Goal: Task Accomplishment & Management: Manage account settings

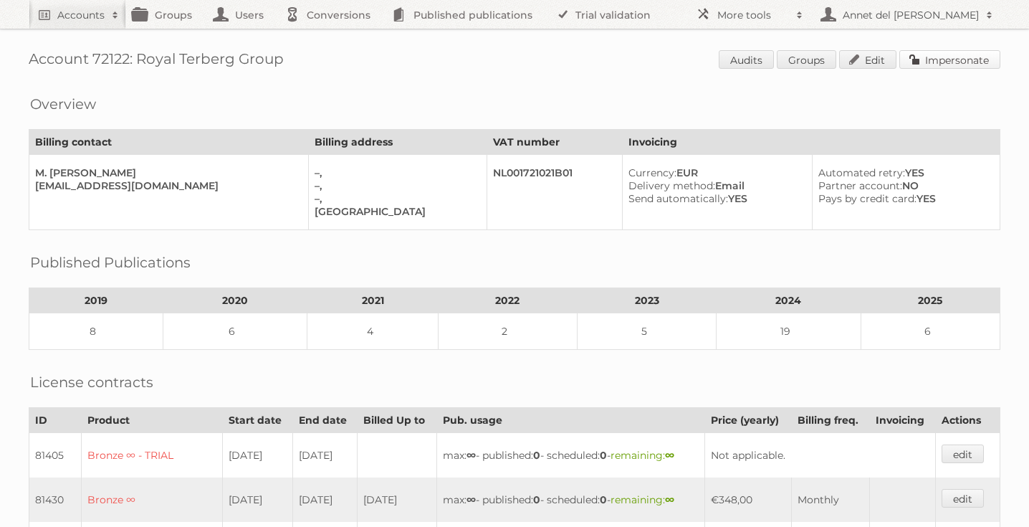
click at [964, 55] on link "Impersonate" at bounding box center [949, 59] width 101 height 19
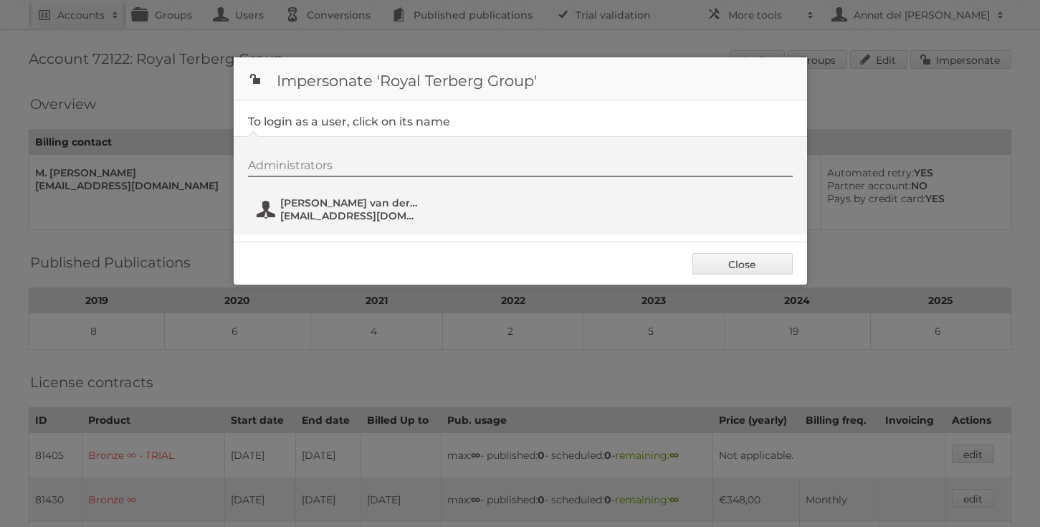
click at [376, 221] on span "marketing.grp@terberg.com" at bounding box center [349, 215] width 139 height 13
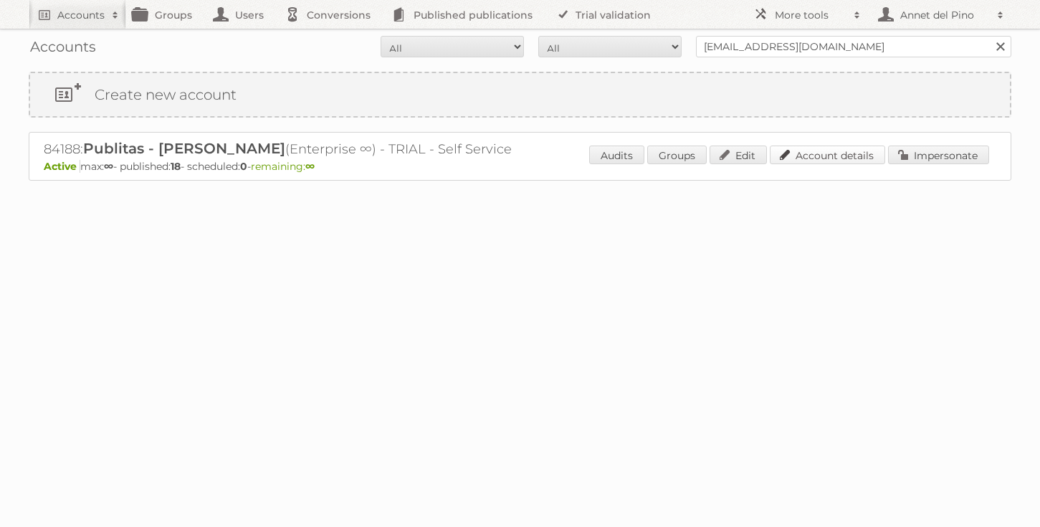
click at [841, 150] on link "Account details" at bounding box center [827, 154] width 115 height 19
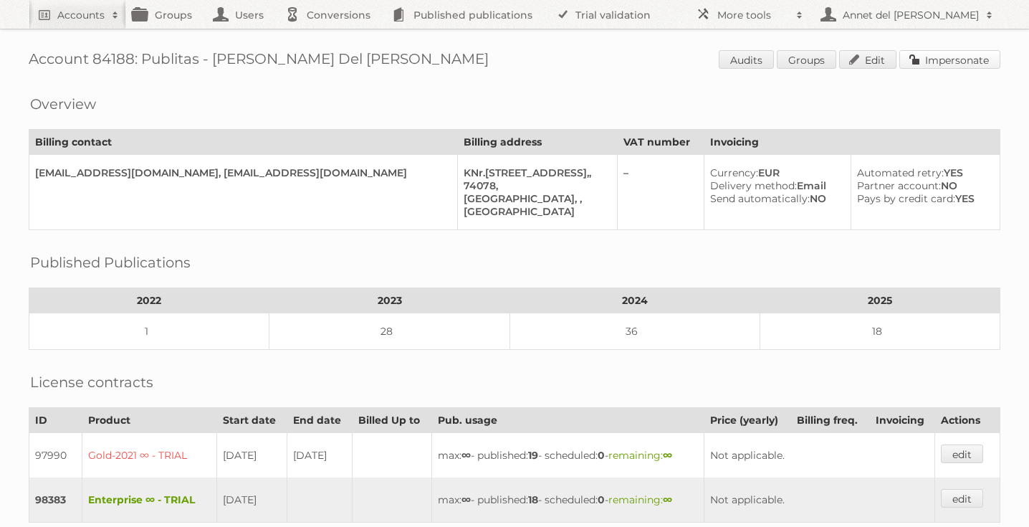
click at [972, 50] on link "Impersonate" at bounding box center [949, 59] width 101 height 19
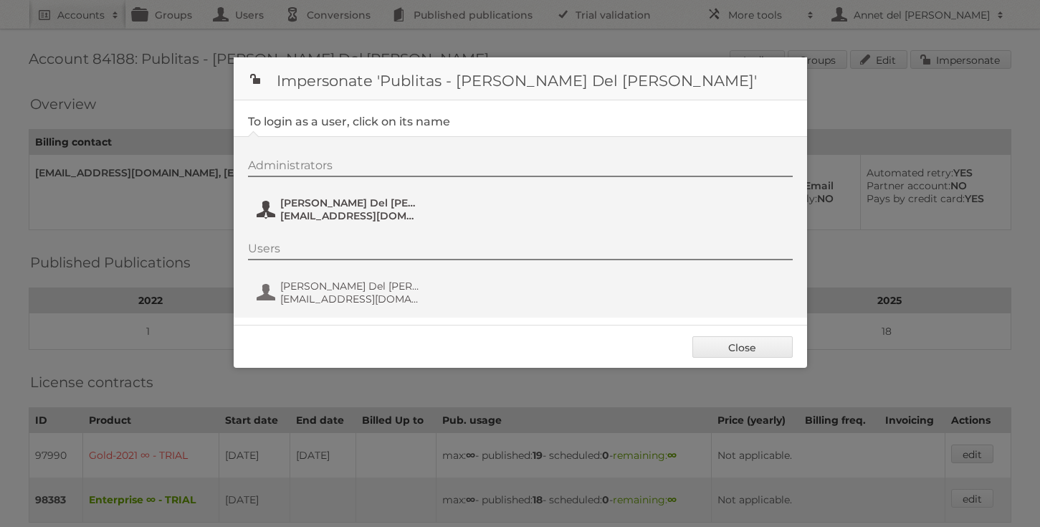
click at [360, 212] on span "[EMAIL_ADDRESS][DOMAIN_NAME]" at bounding box center [349, 215] width 139 height 13
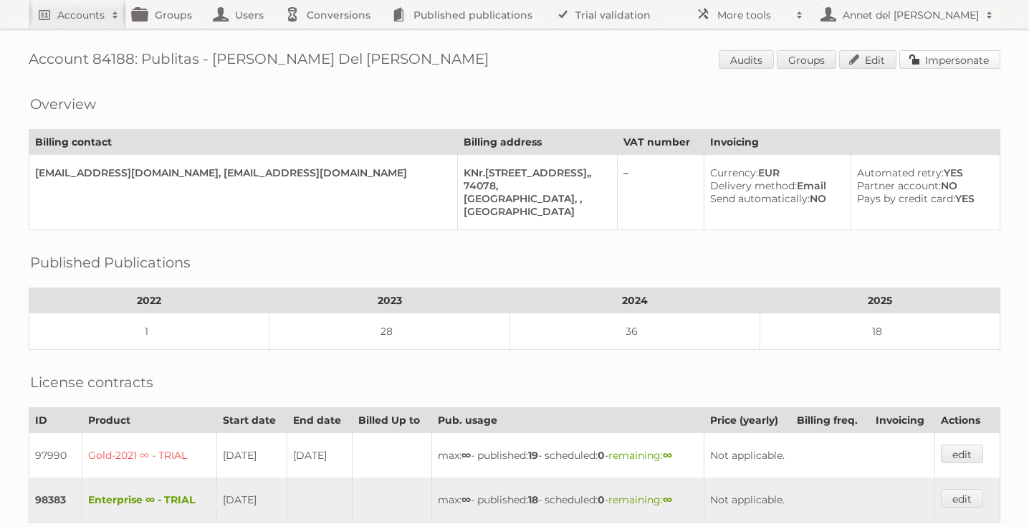
click at [950, 60] on link "Impersonate" at bounding box center [949, 59] width 101 height 19
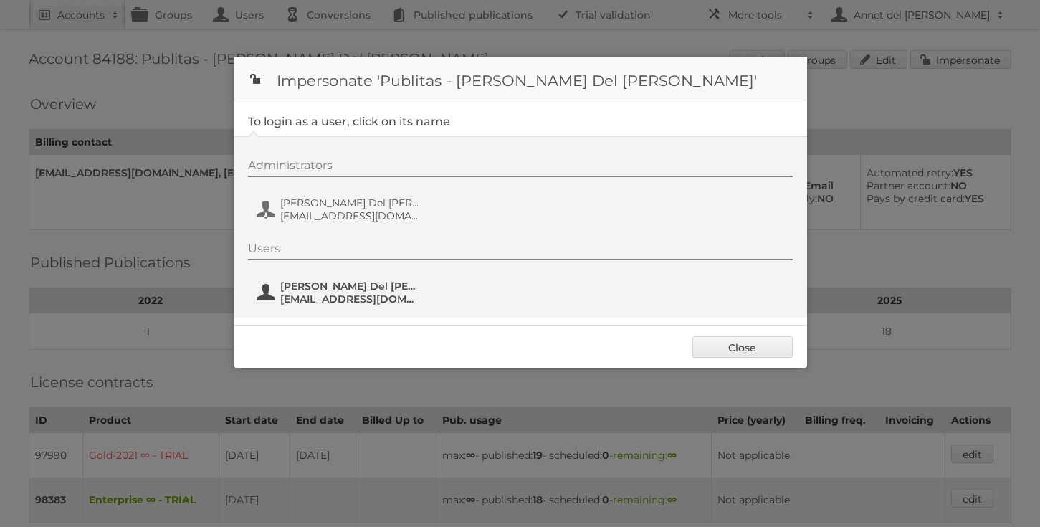
click at [320, 296] on span "annetdelpino@gmail.com" at bounding box center [349, 298] width 139 height 13
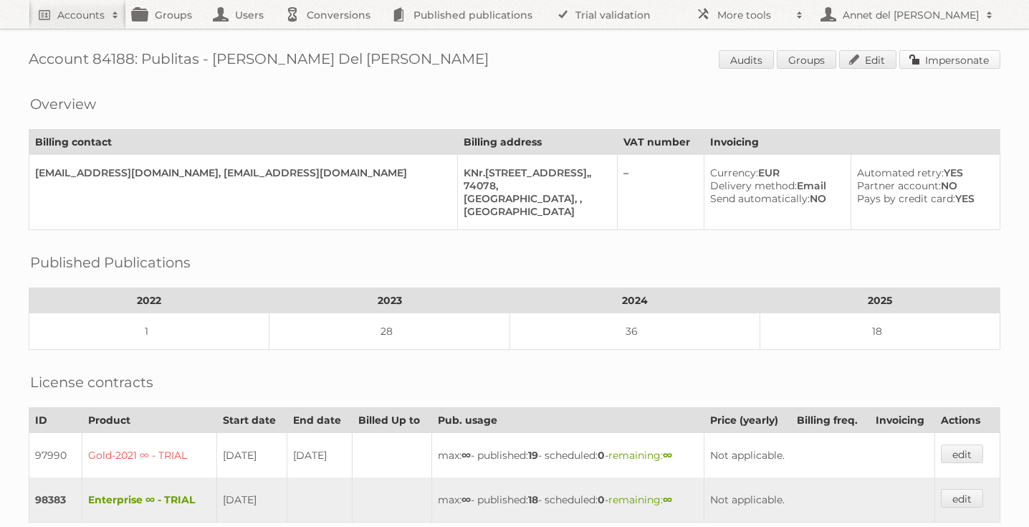
click at [936, 62] on link "Impersonate" at bounding box center [949, 59] width 101 height 19
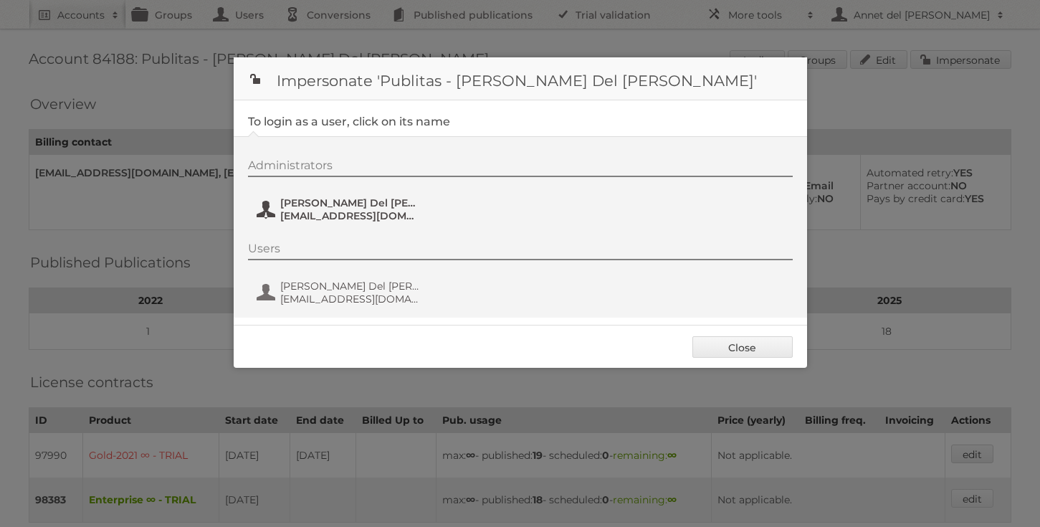
click at [351, 203] on span "Annet Del Pino" at bounding box center [349, 202] width 139 height 13
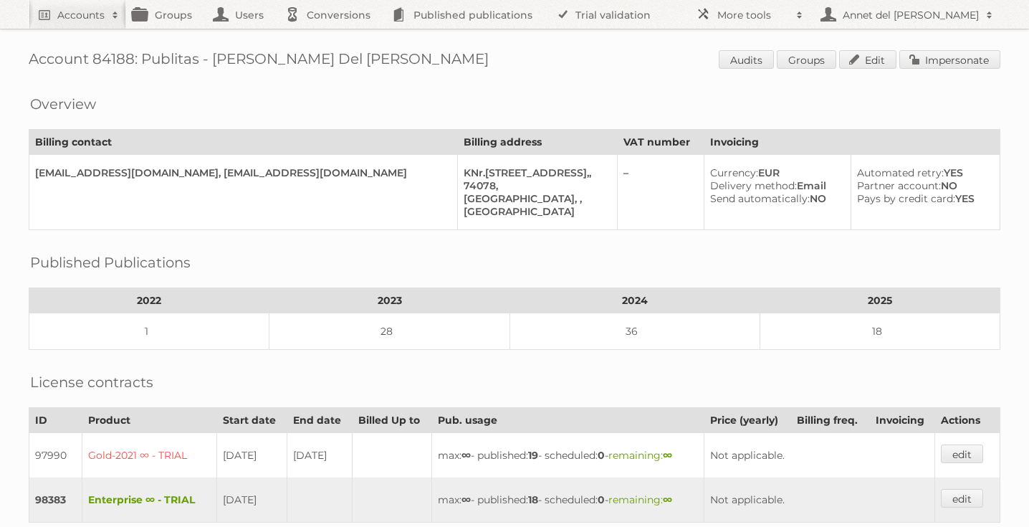
click at [982, 36] on div "Account 84188: Publitas - Annet Del Pino Audits Groups Edit Impersonate Overvie…" at bounding box center [514, 407] width 1029 height 814
click at [936, 69] on span "Audits Groups Edit Impersonate" at bounding box center [860, 60] width 282 height 21
click at [938, 61] on link "Impersonate" at bounding box center [949, 59] width 101 height 19
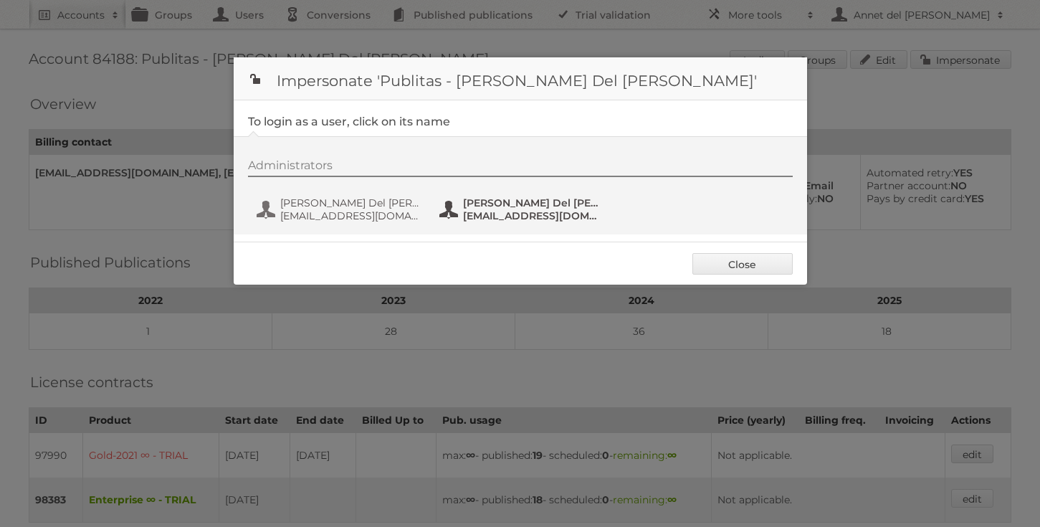
click at [544, 211] on span "annetdelpino@gmail.com" at bounding box center [532, 215] width 139 height 13
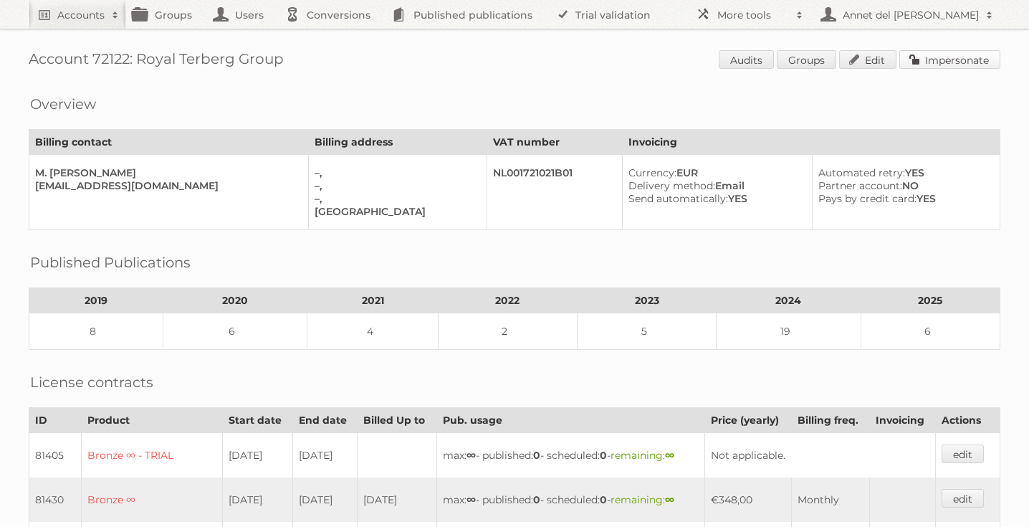
click at [927, 64] on link "Impersonate" at bounding box center [949, 59] width 101 height 19
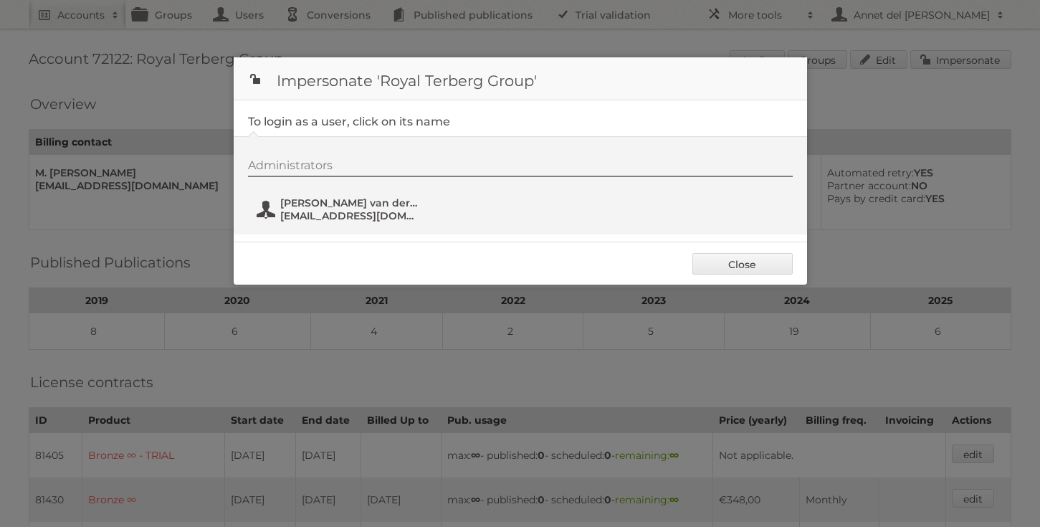
click at [363, 205] on span "Marco van der Hijden" at bounding box center [349, 202] width 139 height 13
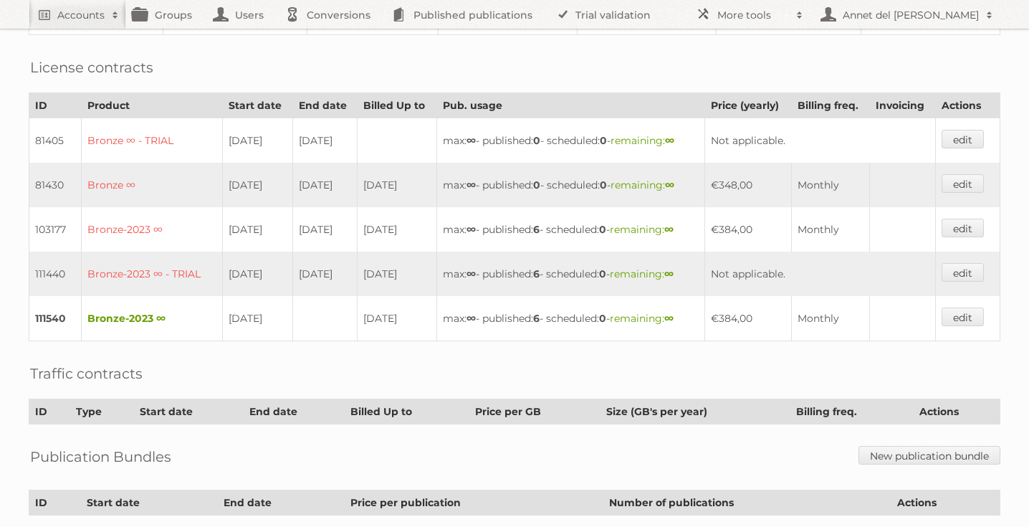
scroll to position [387, 0]
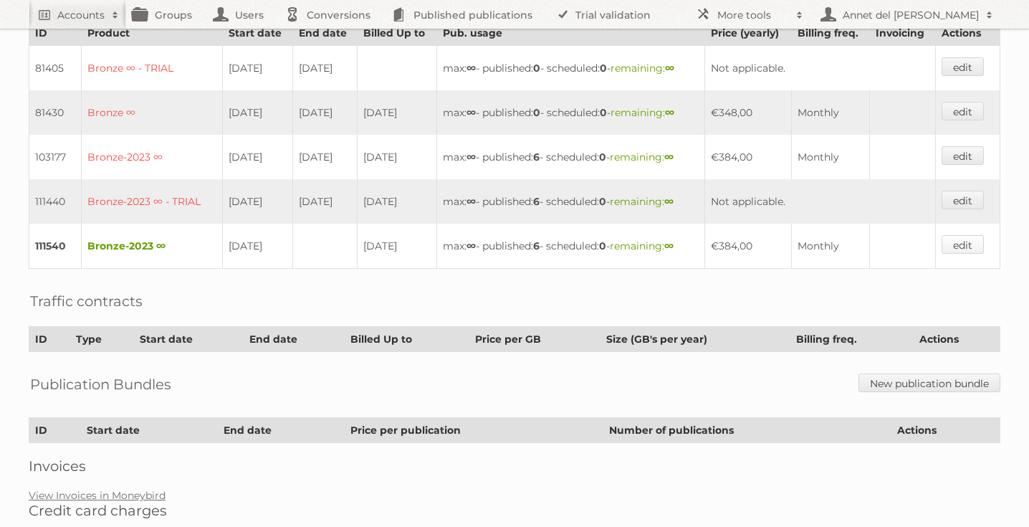
click at [964, 239] on link "edit" at bounding box center [962, 244] width 42 height 19
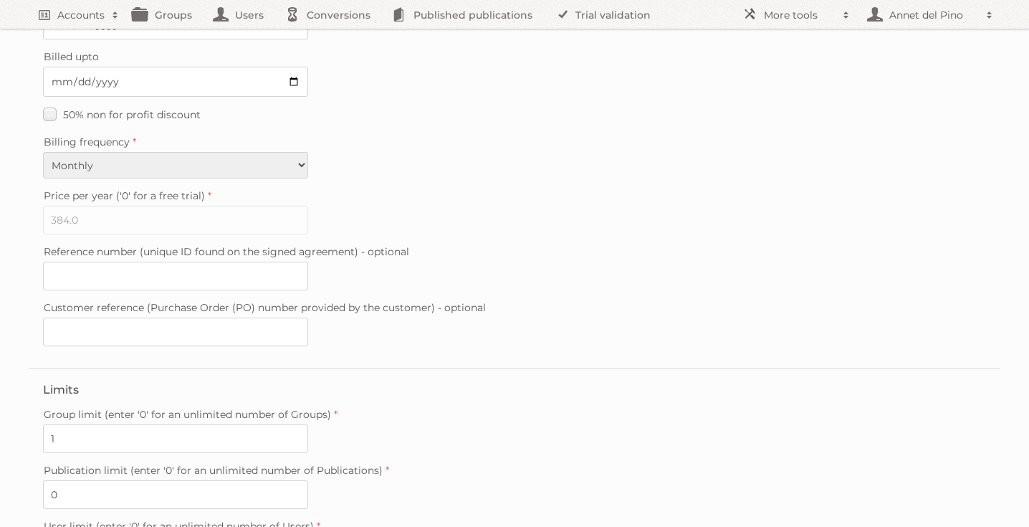
scroll to position [389, 0]
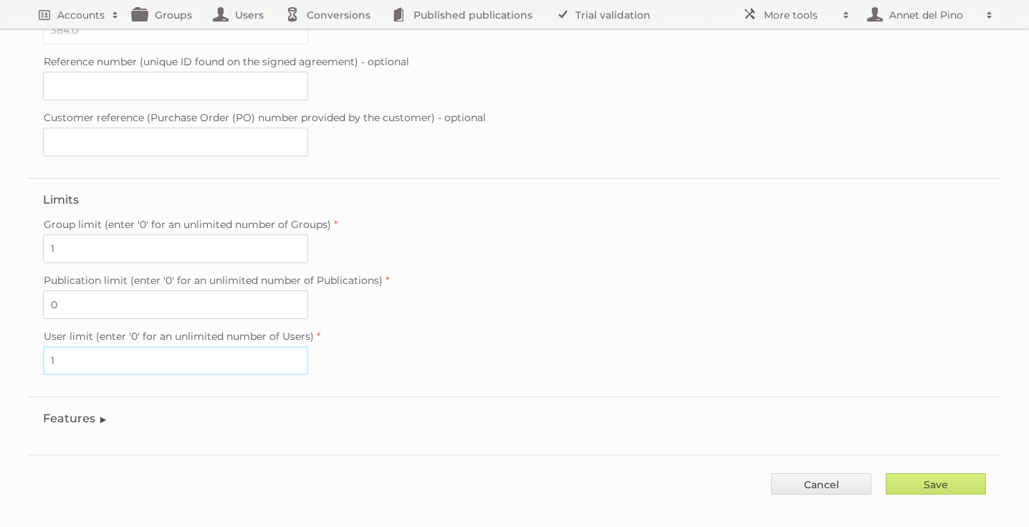
click at [89, 360] on input "1" at bounding box center [175, 360] width 265 height 29
click at [87, 356] on input "1" at bounding box center [175, 360] width 265 height 29
type input "2"
click at [942, 473] on input "Save" at bounding box center [936, 483] width 100 height 21
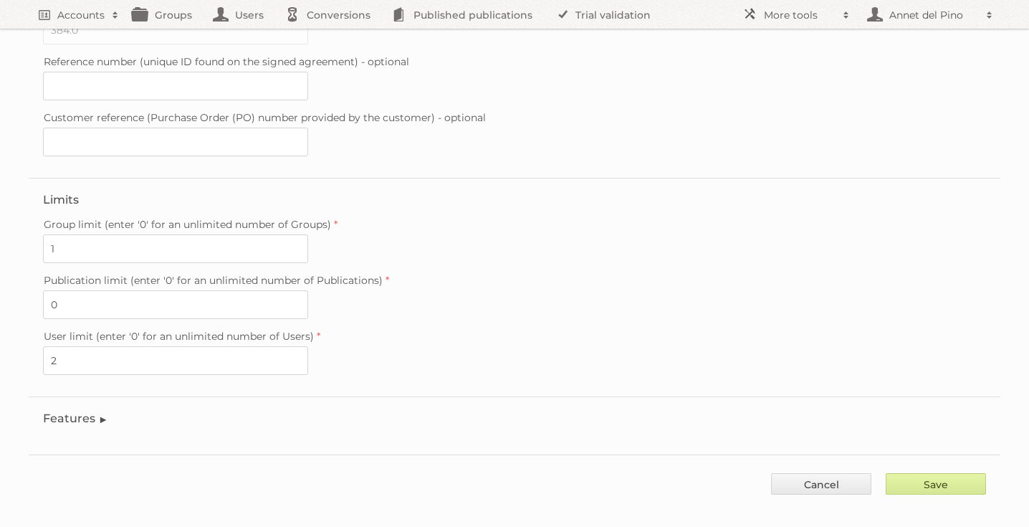
type input "..."
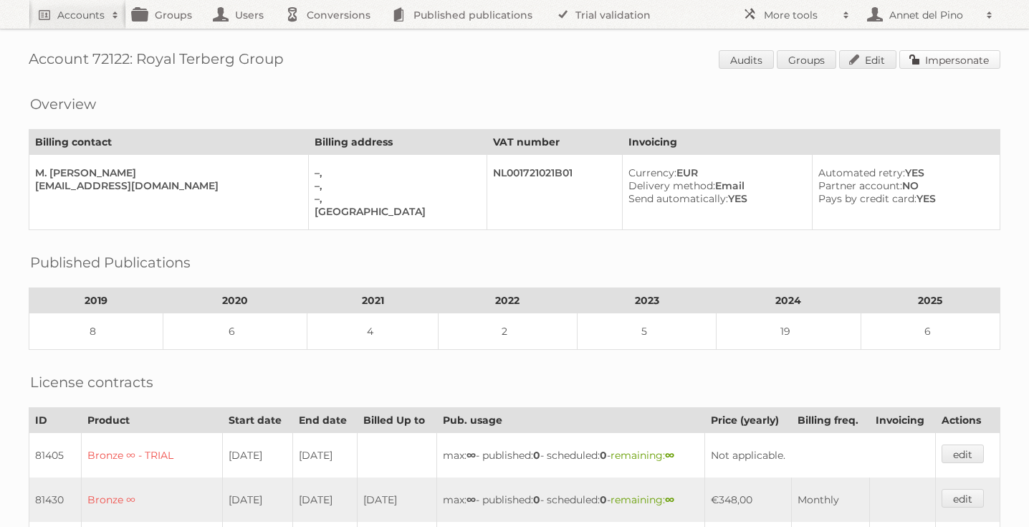
click at [941, 55] on link "Impersonate" at bounding box center [949, 59] width 101 height 19
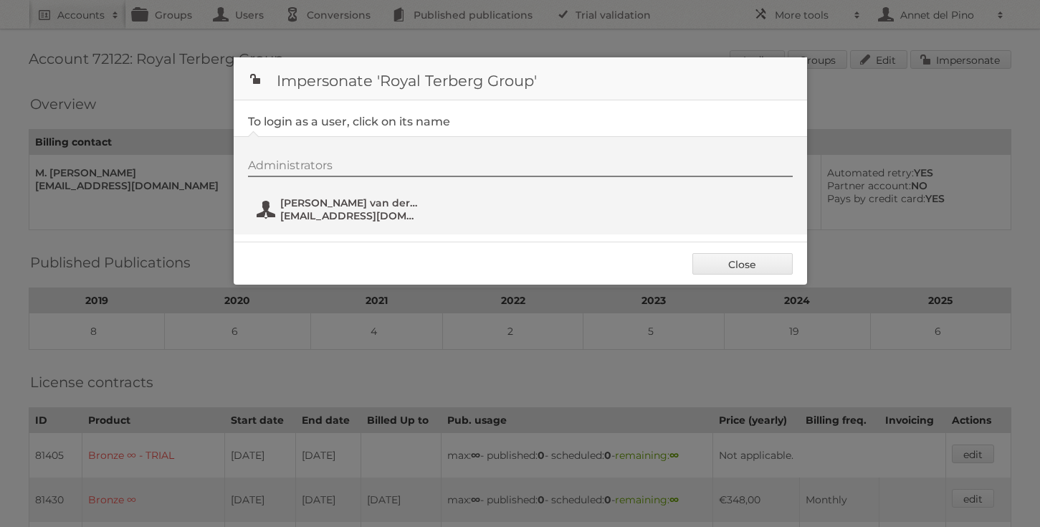
click at [335, 203] on span "Marco van der Hijden-old" at bounding box center [349, 202] width 139 height 13
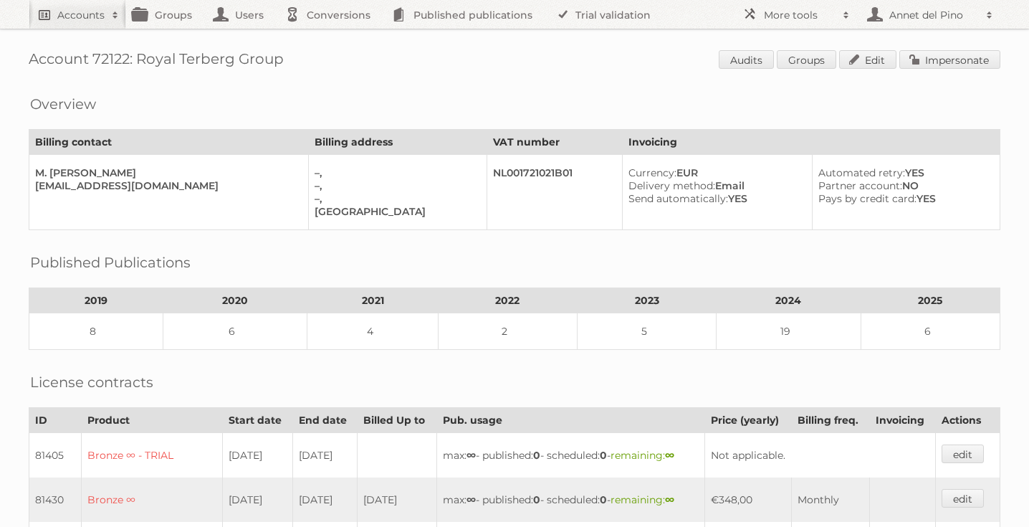
click at [110, 12] on span at bounding box center [115, 15] width 21 height 14
type input"] "desing"
click at [330, 37] on input "Search" at bounding box center [340, 47] width 21 height 21
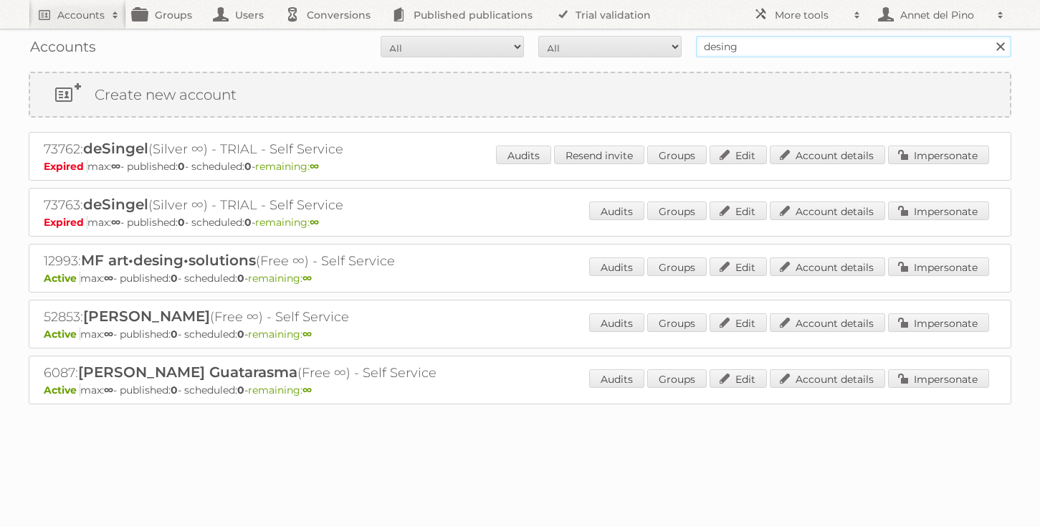
click at [744, 47] on input "desing" at bounding box center [853, 46] width 315 height 21
type input "Design Within Reach"
click at [989, 36] on input "Search" at bounding box center [999, 46] width 21 height 21
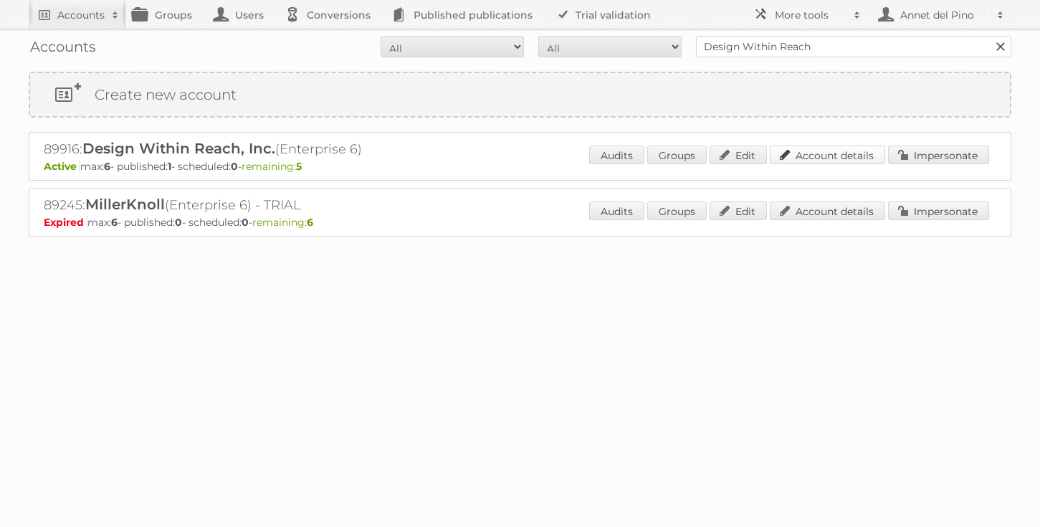
click at [801, 155] on link "Account details" at bounding box center [827, 154] width 115 height 19
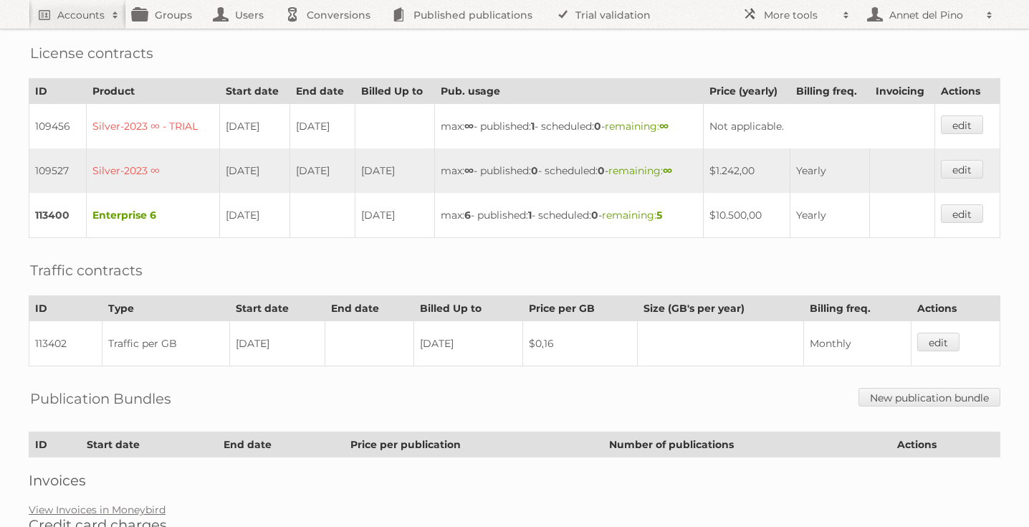
scroll to position [395, 0]
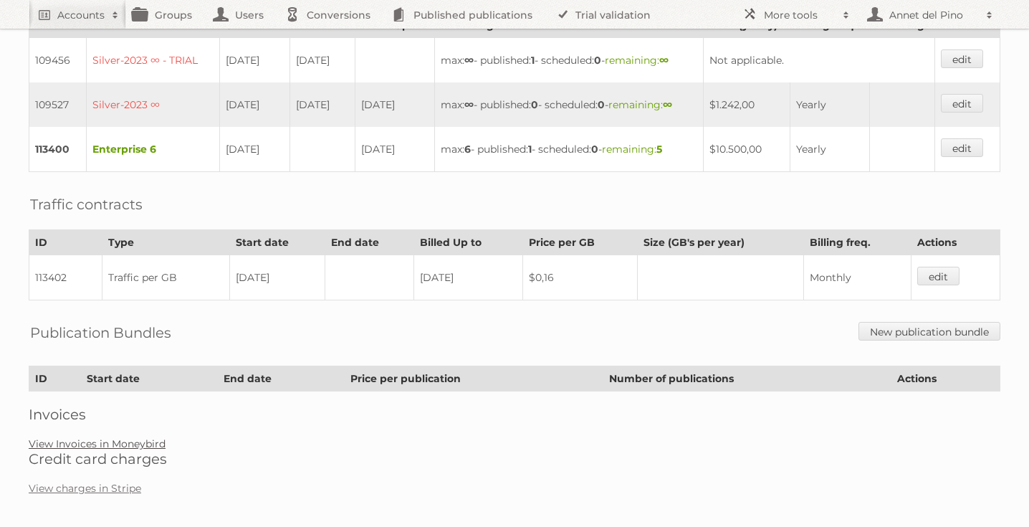
click at [71, 437] on link "View Invoices in Moneybird" at bounding box center [97, 443] width 137 height 13
